Goal: Find contact information: Find contact information

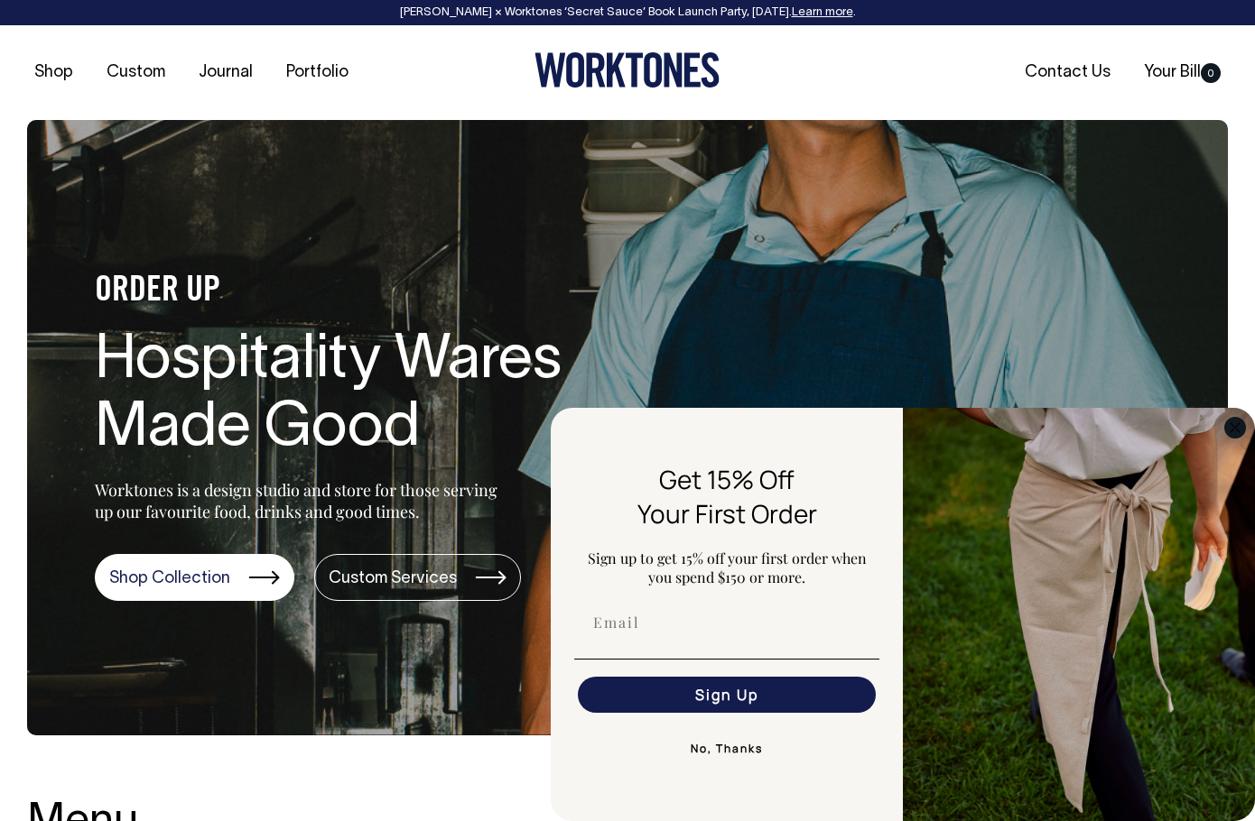
click at [1238, 431] on icon "Close dialog" at bounding box center [1234, 427] width 9 height 9
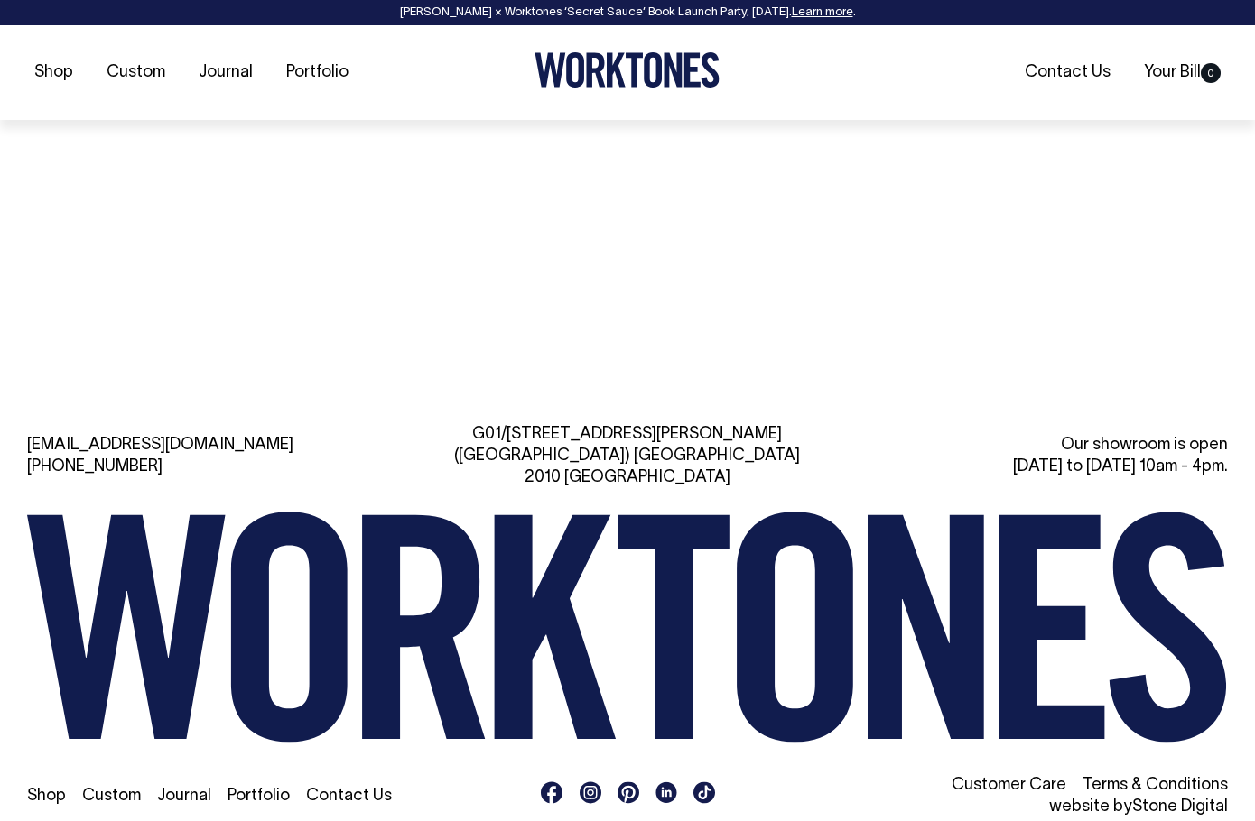
scroll to position [3746, 0]
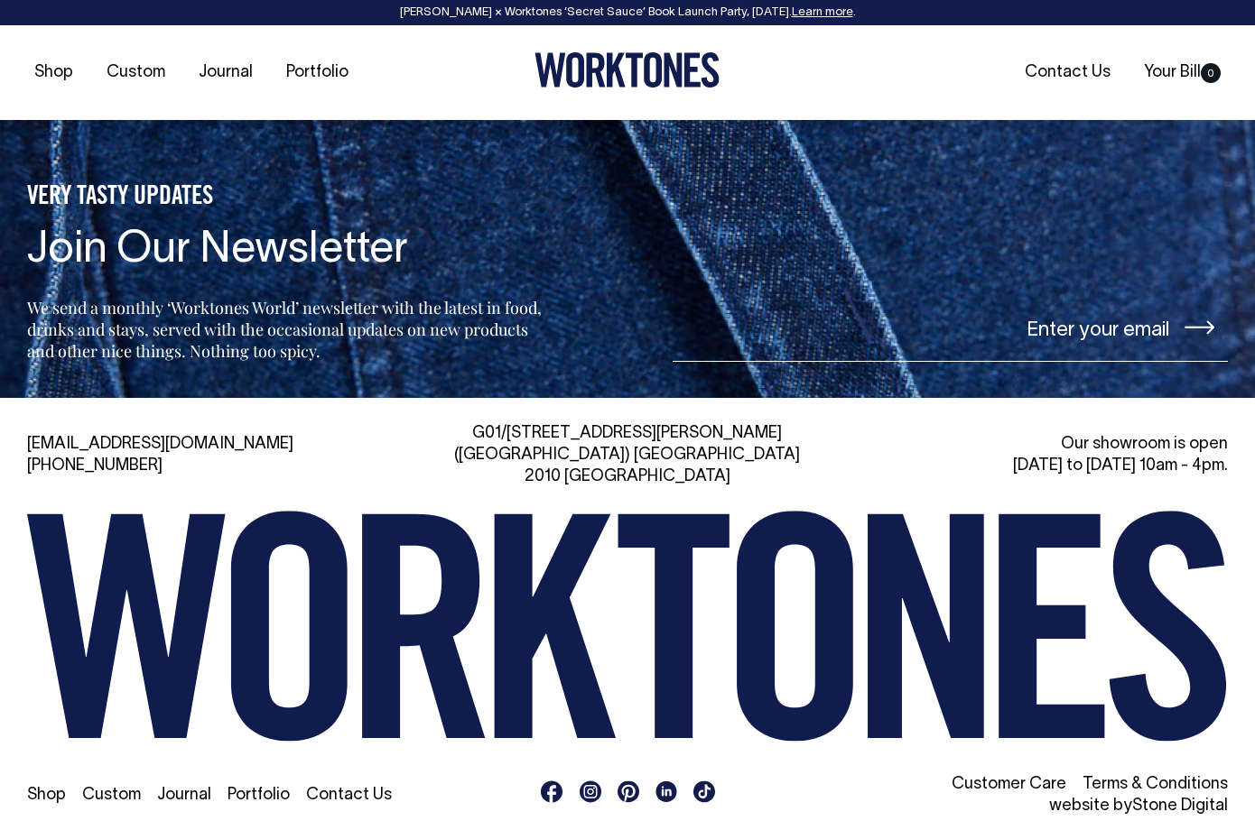
click at [345, 788] on link "Contact Us" at bounding box center [349, 795] width 86 height 15
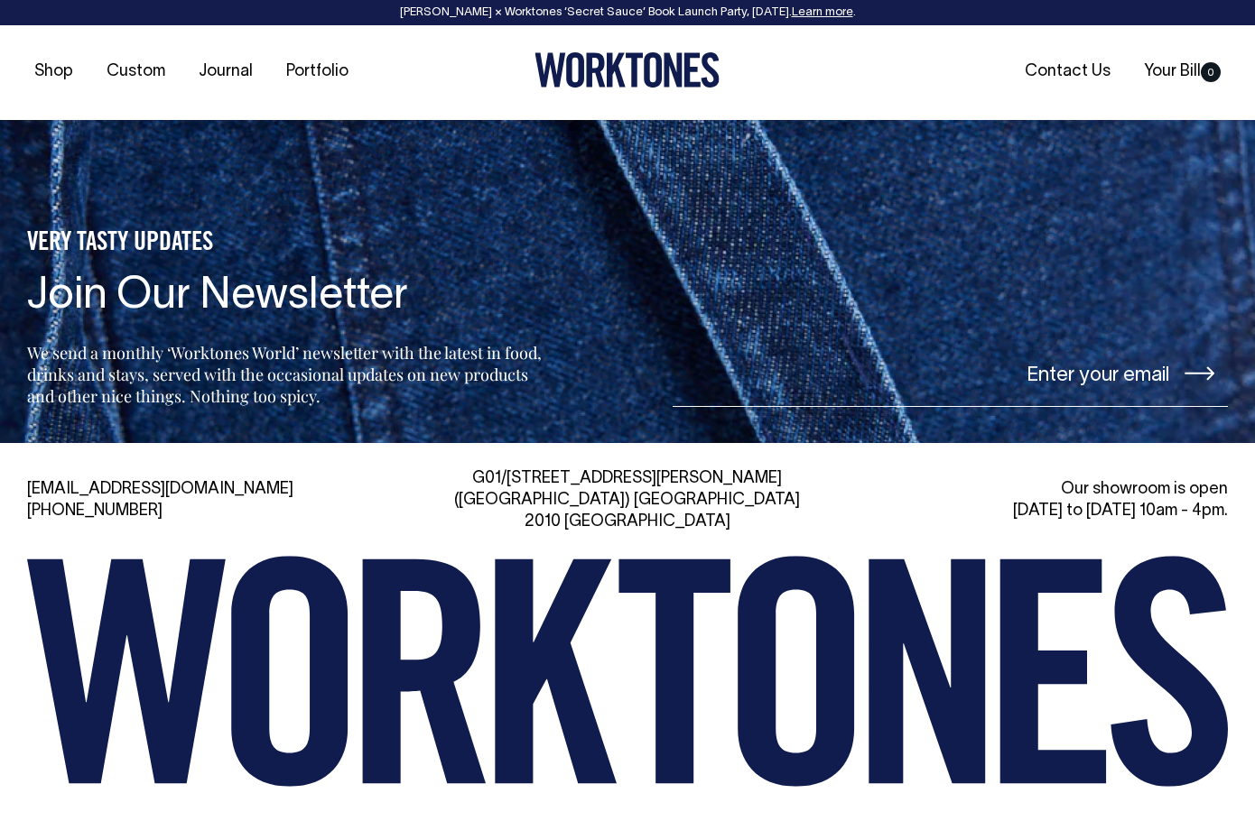
scroll to position [3841, 0]
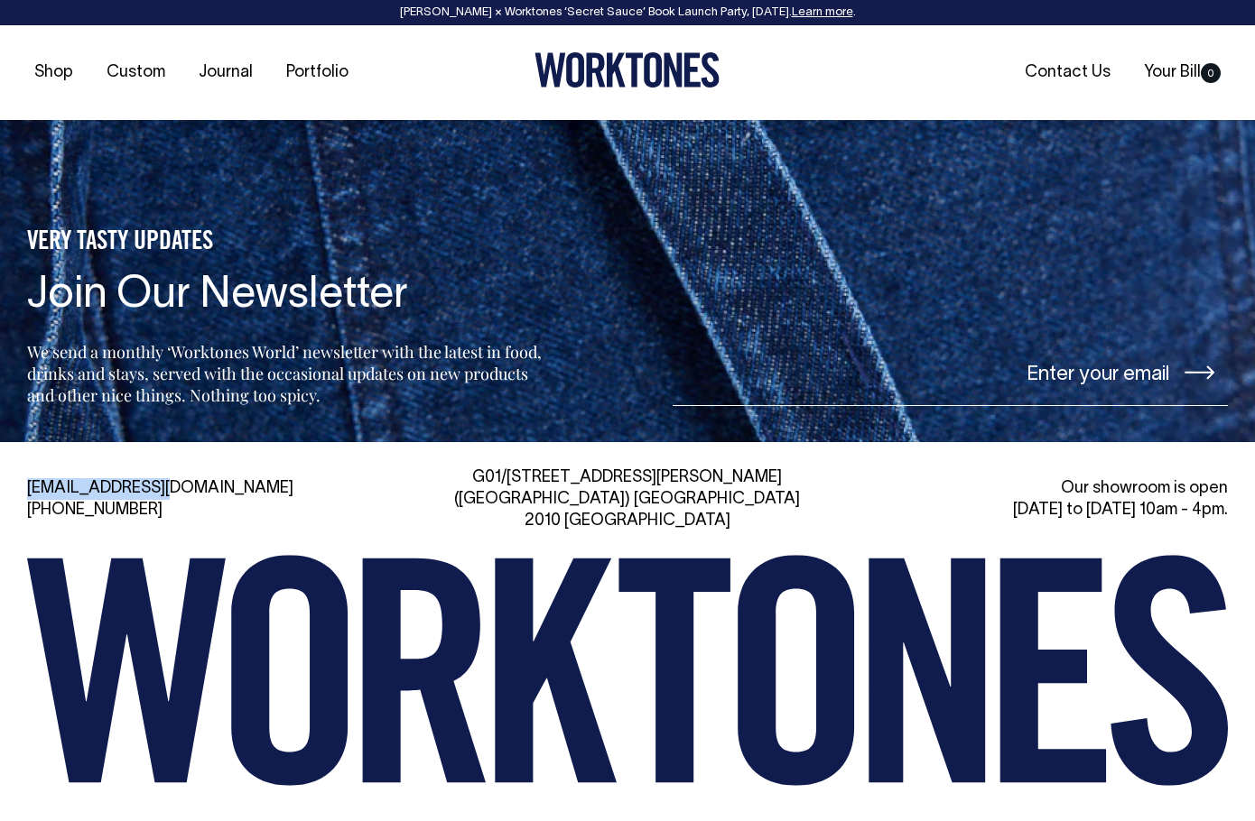
drag, startPoint x: 185, startPoint y: 427, endPoint x: 26, endPoint y: 434, distance: 159.0
click at [26, 468] on div "[EMAIL_ADDRESS][DOMAIN_NAME] [PHONE_NUMBER] [STREET_ADDRESS][PERSON_NAME] Our s…" at bounding box center [627, 665] width 1255 height 394
click at [1134, 556] on icon at bounding box center [1168, 671] width 117 height 230
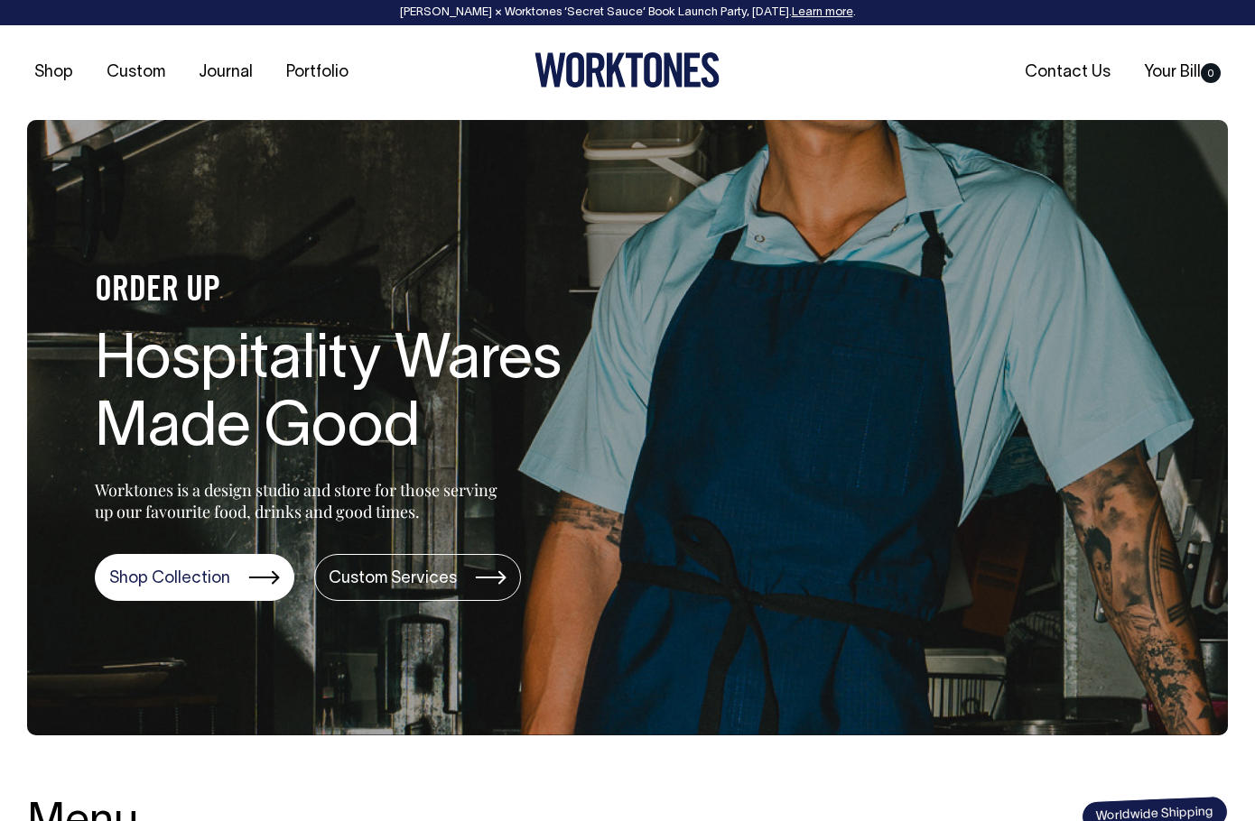
click at [191, 668] on section "ORDER UP Hospitality Wares Made Good Worktones is a design studio and store for…" at bounding box center [627, 428] width 1200 height 616
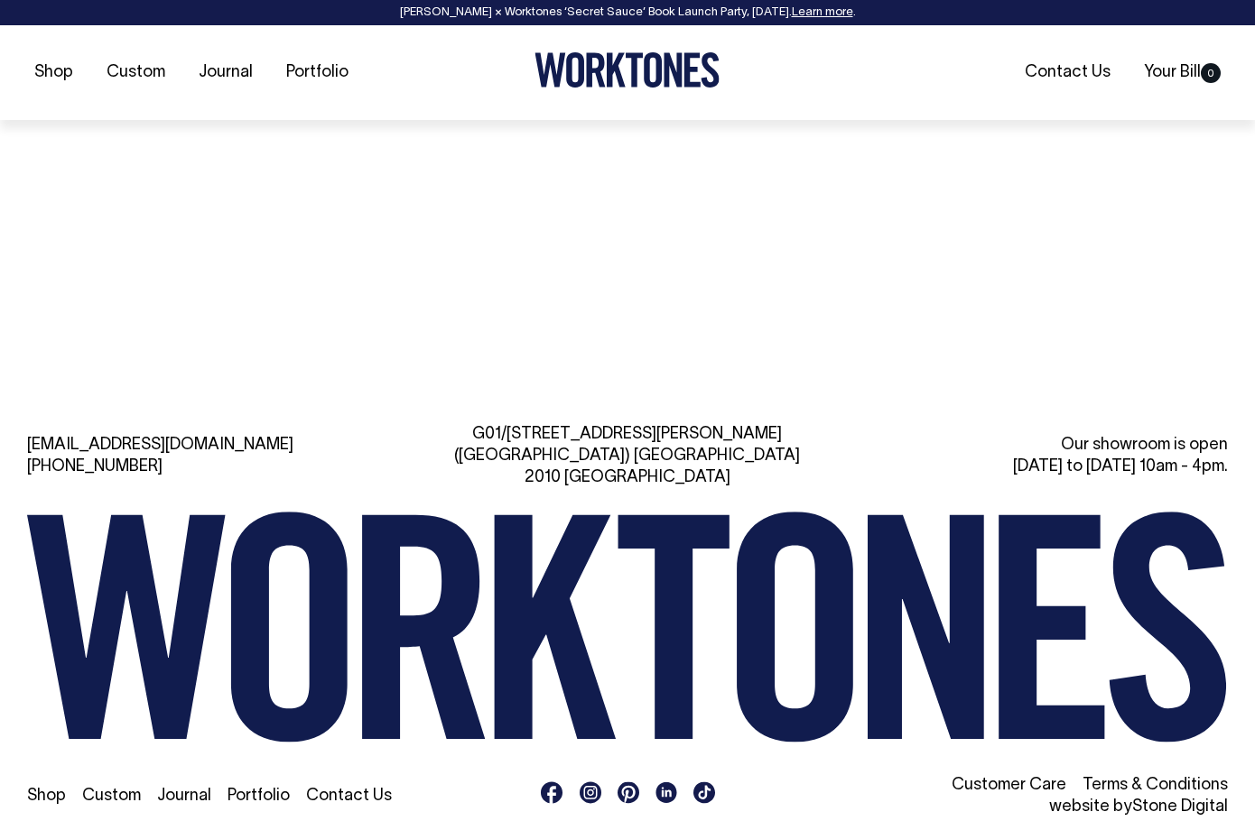
scroll to position [3746, 0]
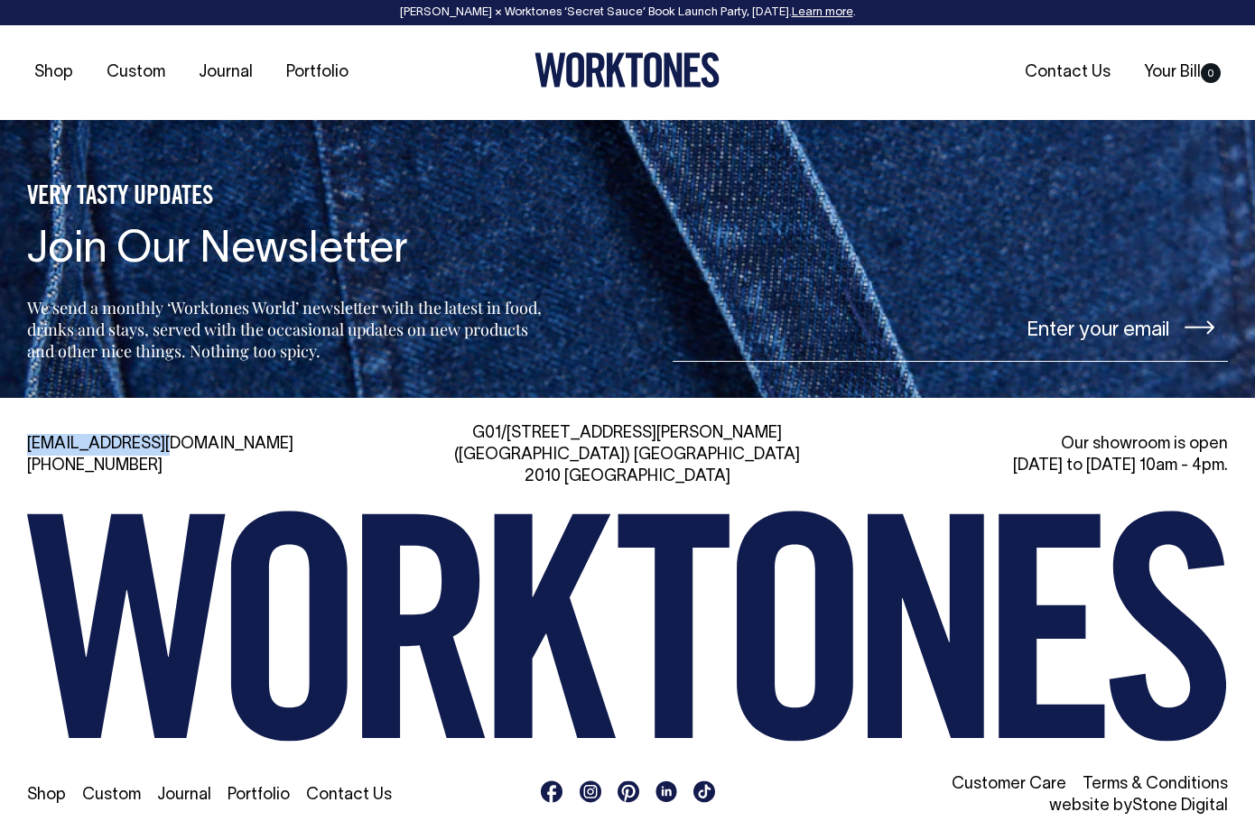
drag, startPoint x: 174, startPoint y: 431, endPoint x: 3, endPoint y: 431, distance: 171.5
click at [3, 431] on div "[EMAIL_ADDRESS][DOMAIN_NAME] [PHONE_NUMBER] [STREET_ADDRESS][PERSON_NAME] Our s…" at bounding box center [627, 620] width 1255 height 394
copy link "[EMAIL_ADDRESS][DOMAIN_NAME]"
click at [419, 88] on div "Shop Custom Journal Portfolio Contact Us Your Bill 0" at bounding box center [627, 72] width 1255 height 95
